Goal: Task Accomplishment & Management: Use online tool/utility

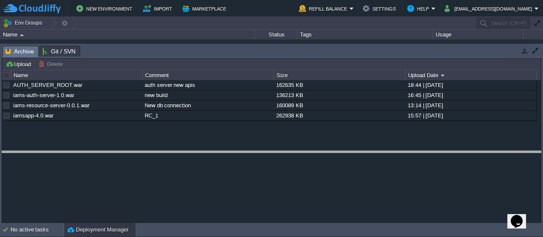
drag, startPoint x: 208, startPoint y: 50, endPoint x: 196, endPoint y: 155, distance: 105.8
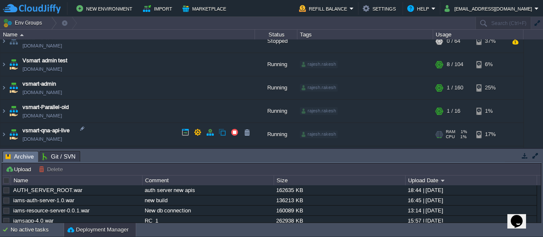
scroll to position [313, 0]
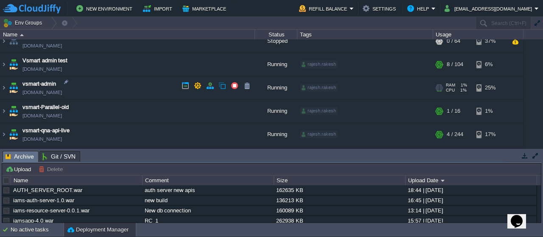
click at [14, 88] on img at bounding box center [14, 87] width 12 height 23
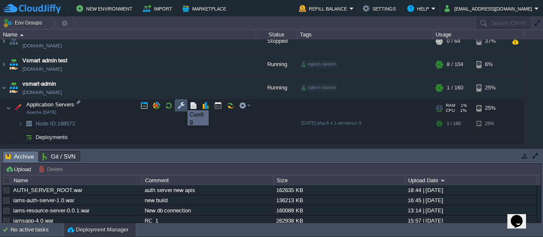
click at [181, 103] on button "button" at bounding box center [181, 106] width 8 height 8
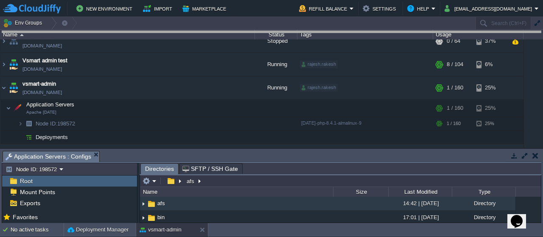
drag, startPoint x: 209, startPoint y: 153, endPoint x: 221, endPoint y: 21, distance: 132.8
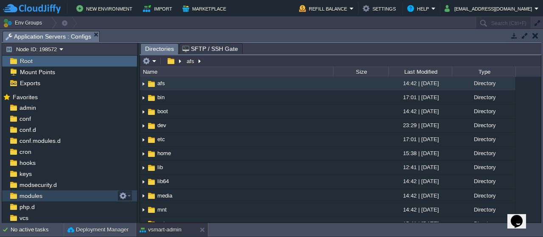
scroll to position [32, 0]
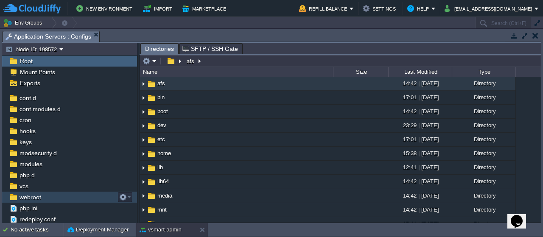
click at [28, 197] on span "webroot" at bounding box center [30, 197] width 25 height 8
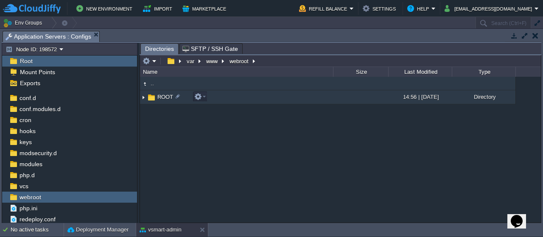
click at [164, 95] on span "ROOT" at bounding box center [165, 96] width 18 height 7
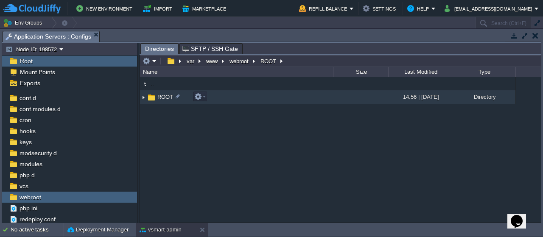
click at [164, 95] on span "ROOT" at bounding box center [165, 96] width 18 height 7
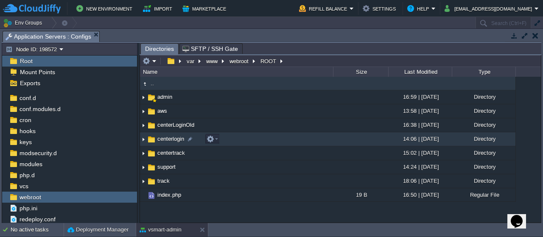
click at [171, 140] on span "centerlogin" at bounding box center [170, 138] width 29 height 7
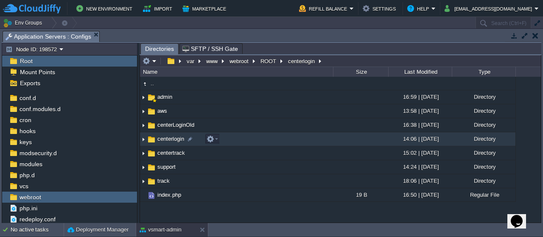
click at [171, 140] on span "centerlogin" at bounding box center [170, 138] width 29 height 7
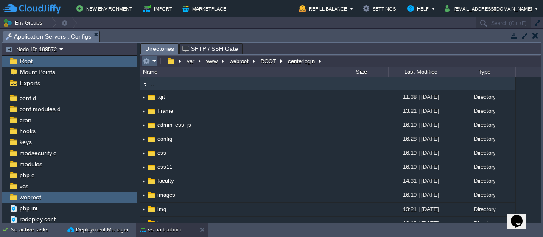
click at [154, 60] on em at bounding box center [149, 61] width 14 height 8
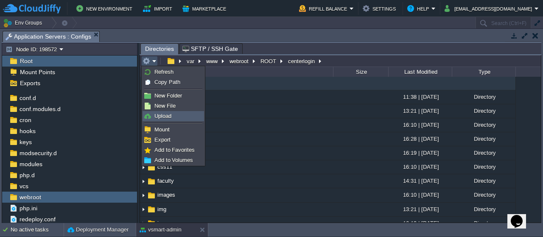
click at [170, 117] on span "Upload" at bounding box center [162, 116] width 17 height 6
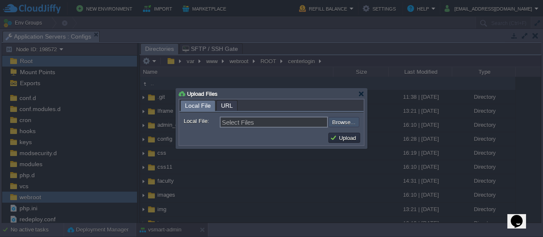
click at [342, 121] on input "file" at bounding box center [305, 122] width 107 height 10
type input "C:\fakepath\export_center_old_cashorder_excel.php"
type input "export_center_old_cashorder_excel.php"
click at [344, 138] on button "Upload" at bounding box center [344, 138] width 28 height 8
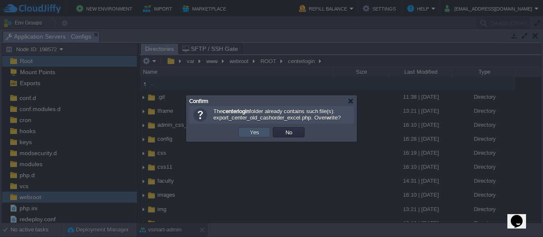
click at [249, 133] on button "Yes" at bounding box center [254, 132] width 14 height 8
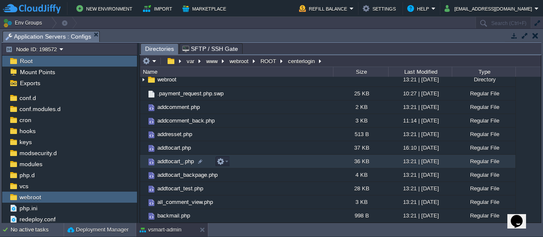
scroll to position [214, 0]
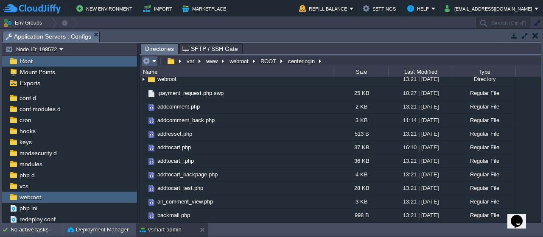
click at [153, 58] on em at bounding box center [149, 61] width 14 height 8
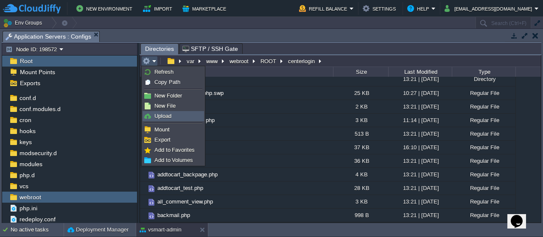
click at [170, 116] on span "Upload" at bounding box center [162, 116] width 17 height 6
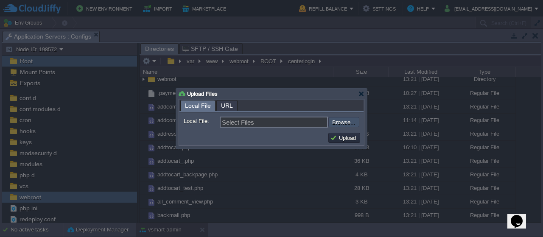
click at [340, 123] on input "file" at bounding box center [305, 122] width 107 height 10
type input "C:\fakepath\export_center_old_cashorder_excel.php"
type input "export_center_old_cashorder_excel.php"
click at [341, 134] on button "Upload" at bounding box center [344, 138] width 28 height 8
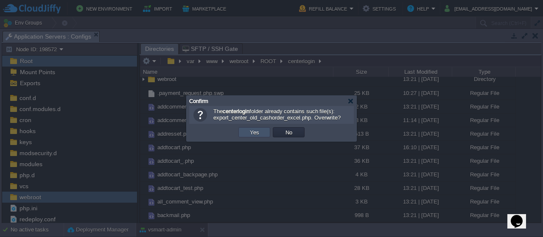
click at [253, 134] on button "Yes" at bounding box center [254, 132] width 14 height 8
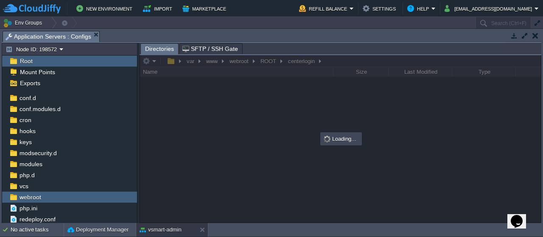
scroll to position [0, 0]
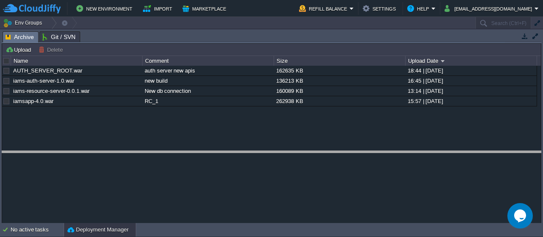
drag, startPoint x: 144, startPoint y: 33, endPoint x: 157, endPoint y: 158, distance: 126.2
click at [157, 158] on body "New Environment Import Marketplace Bonus ₹0.00 Upgrade Account Refill Balance S…" at bounding box center [271, 118] width 543 height 237
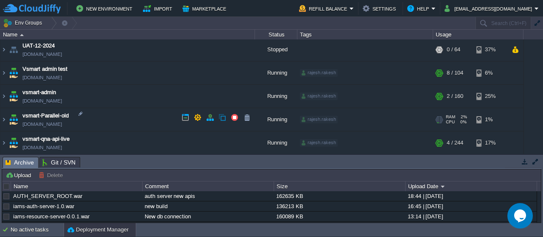
scroll to position [305, 0]
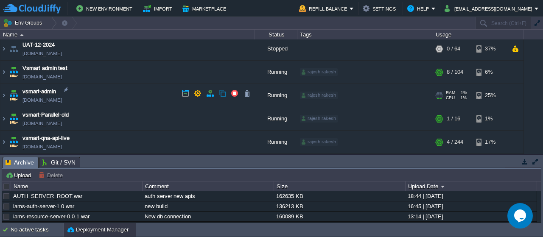
click at [14, 95] on img at bounding box center [14, 95] width 12 height 23
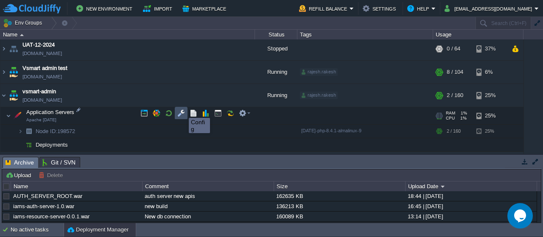
click at [182, 110] on button "button" at bounding box center [181, 113] width 8 height 8
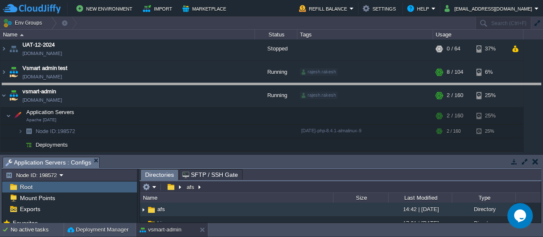
drag, startPoint x: 209, startPoint y: 161, endPoint x: 222, endPoint y: 87, distance: 75.4
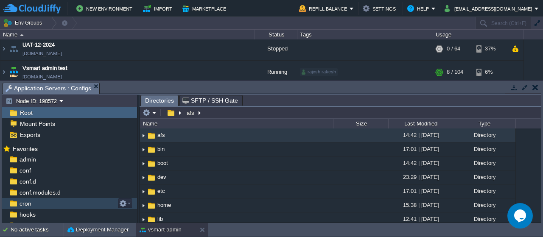
scroll to position [84, 0]
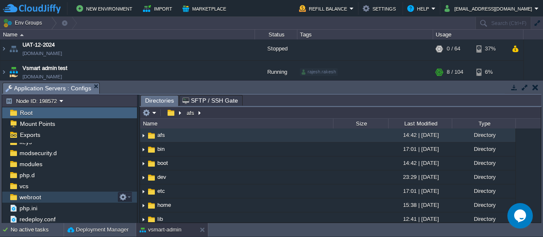
click at [31, 195] on span "webroot" at bounding box center [30, 197] width 25 height 8
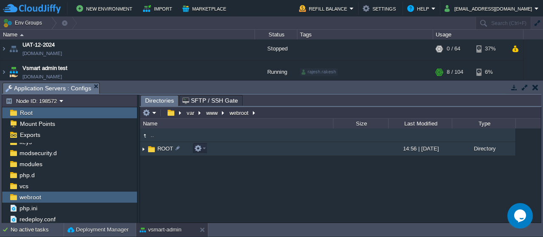
click at [165, 149] on span "ROOT" at bounding box center [165, 148] width 18 height 7
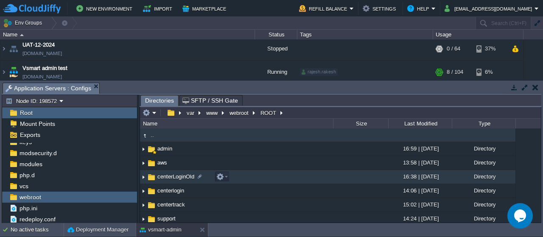
scroll to position [32, 0]
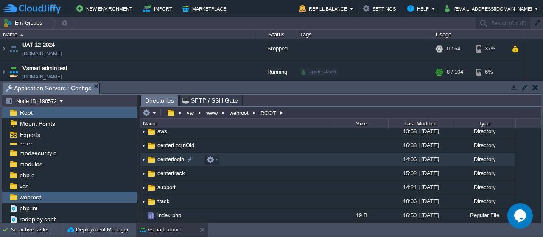
click at [172, 159] on span "centerlogin" at bounding box center [170, 159] width 29 height 7
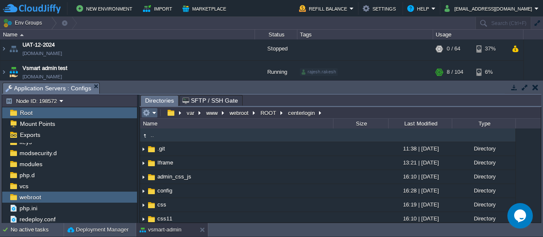
click at [153, 112] on em at bounding box center [149, 113] width 14 height 8
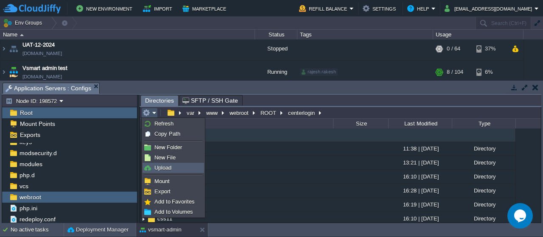
click at [174, 171] on link "Upload" at bounding box center [173, 167] width 61 height 9
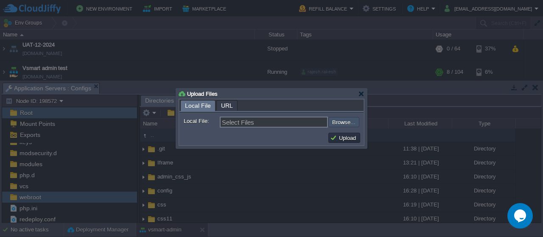
click at [343, 121] on input "file" at bounding box center [305, 122] width 107 height 10
type input "C:\fakepath\export_center_old_cashorder_excel.php"
type input "export_center_old_cashorder_excel.php"
click at [347, 137] on button "Upload" at bounding box center [344, 138] width 28 height 8
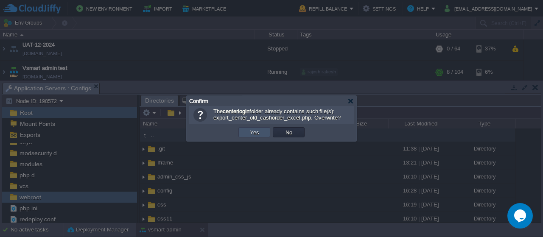
click at [254, 129] on button "Yes" at bounding box center [254, 132] width 14 height 8
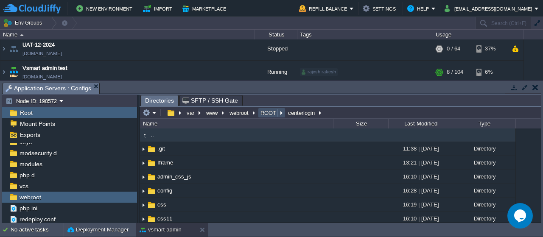
click at [264, 111] on button "ROOT" at bounding box center [268, 113] width 19 height 8
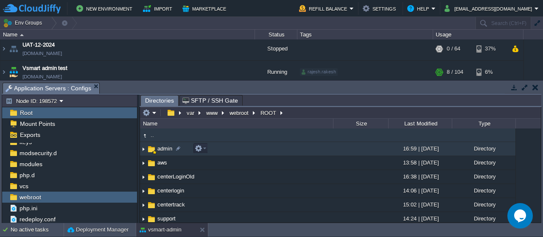
click at [165, 148] on span "admin" at bounding box center [164, 148] width 17 height 7
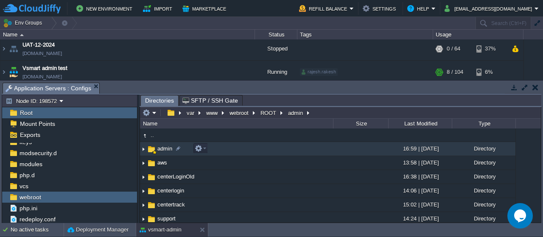
click at [165, 148] on span "admin" at bounding box center [164, 148] width 17 height 7
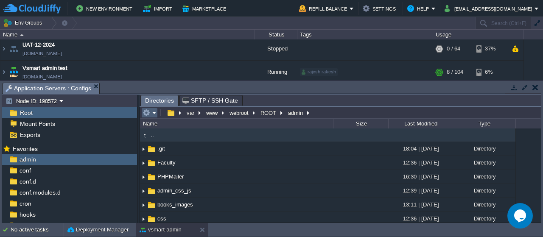
click at [153, 112] on em at bounding box center [149, 113] width 14 height 8
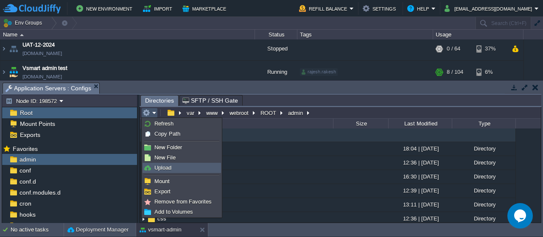
click at [167, 169] on span "Upload" at bounding box center [162, 168] width 17 height 6
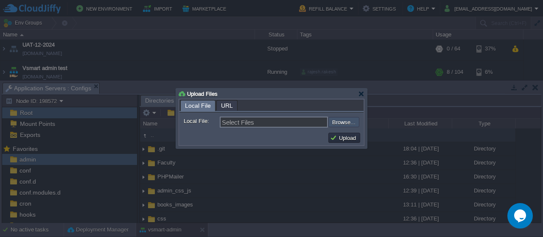
click at [351, 120] on input "file" at bounding box center [305, 122] width 107 height 10
type input "C:\fakepath\export_center_old_cashorder_excel.php"
type input "export_center_old_cashorder_excel.php"
click at [341, 137] on button "Upload" at bounding box center [344, 138] width 28 height 8
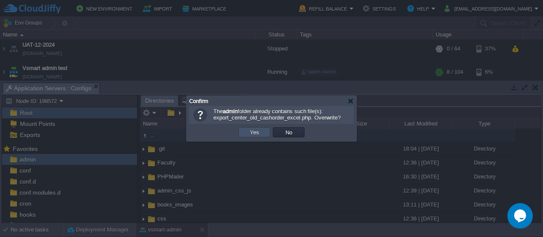
click at [253, 134] on button "Yes" at bounding box center [254, 132] width 14 height 8
